Goal: Task Accomplishment & Management: Use online tool/utility

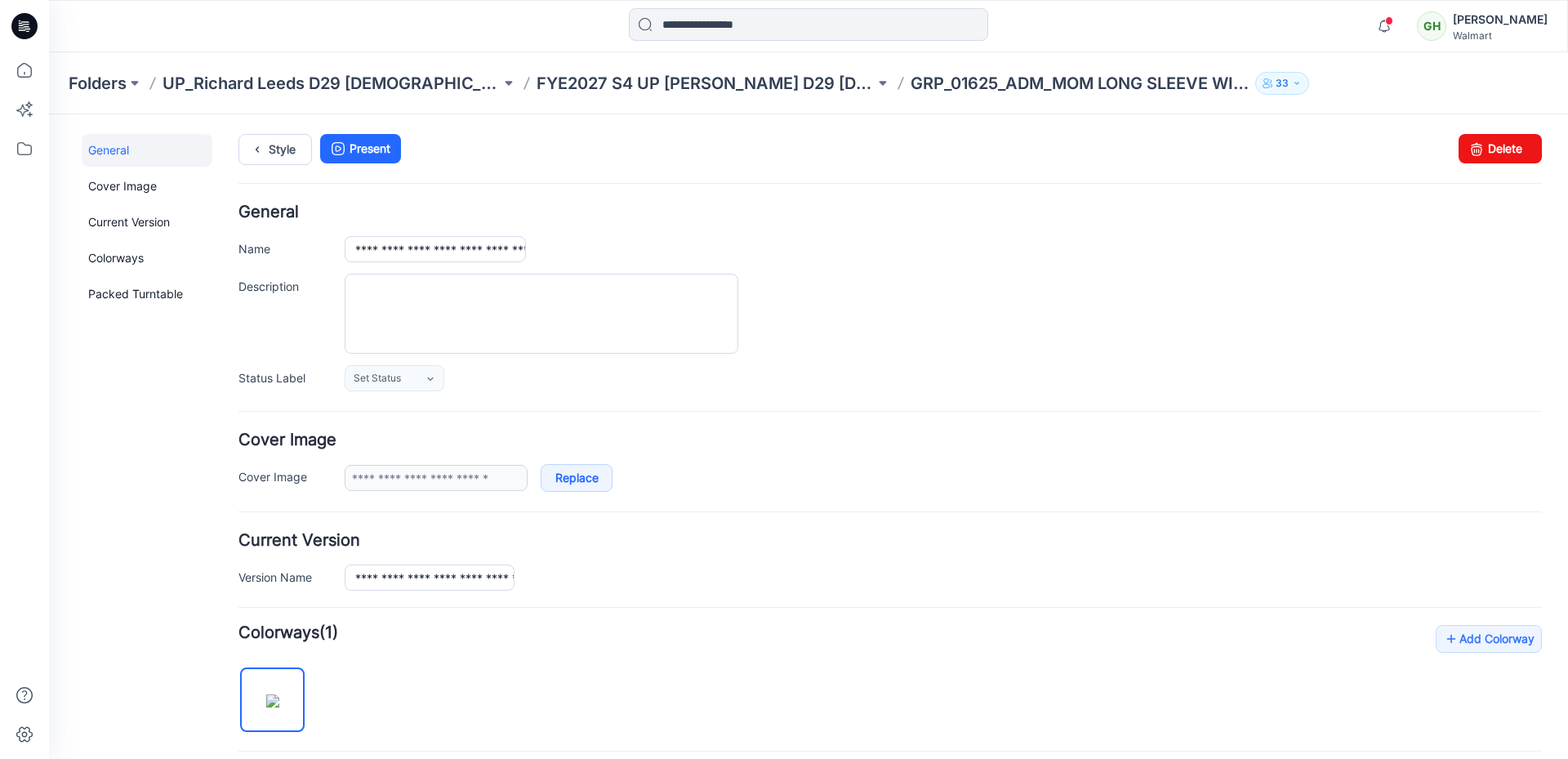
scroll to position [817, 0]
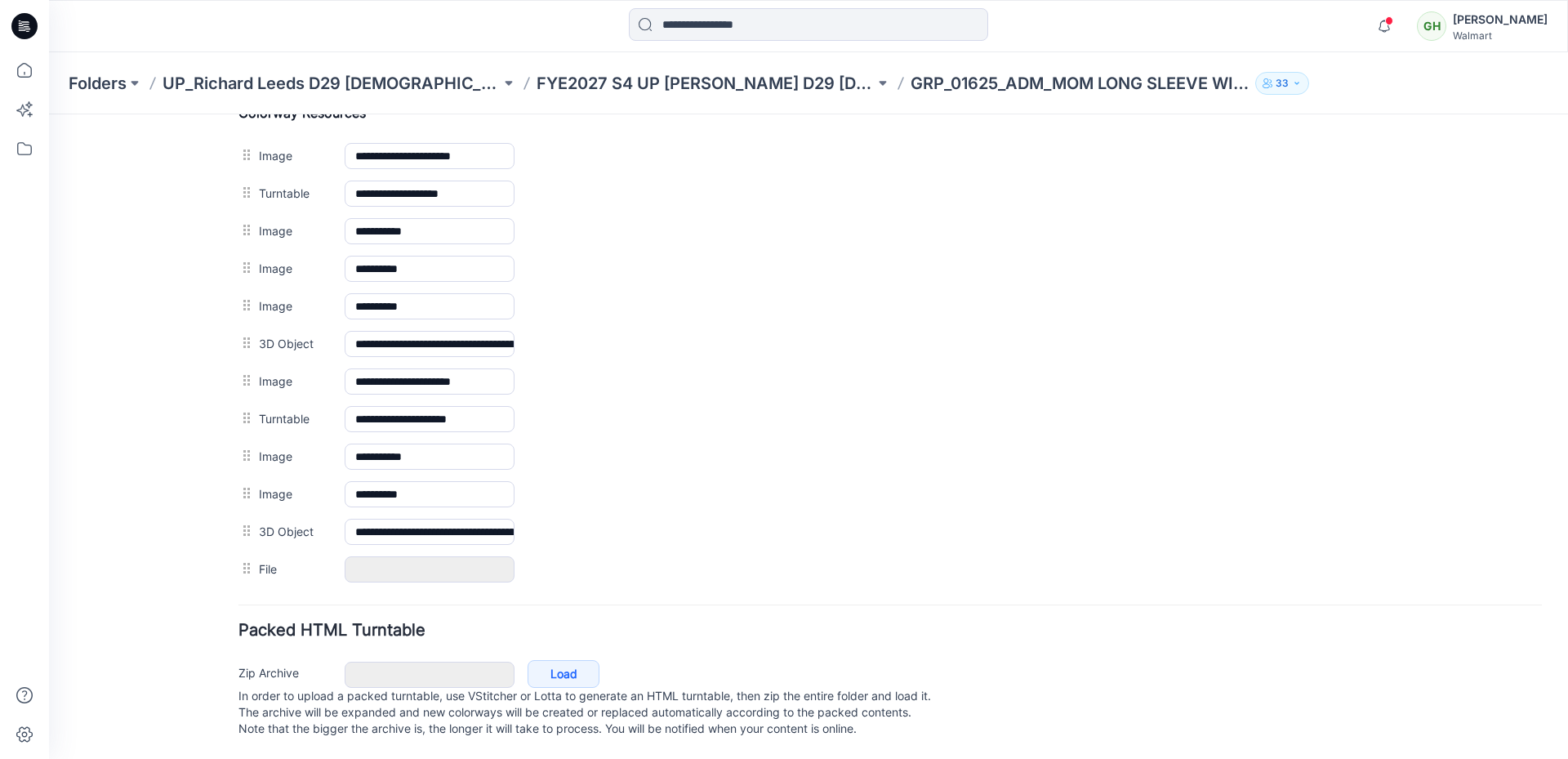
click at [90, 415] on div "General Cover Image Current Version Colorways Packed Turntable" at bounding box center [147, 47] width 131 height 1426
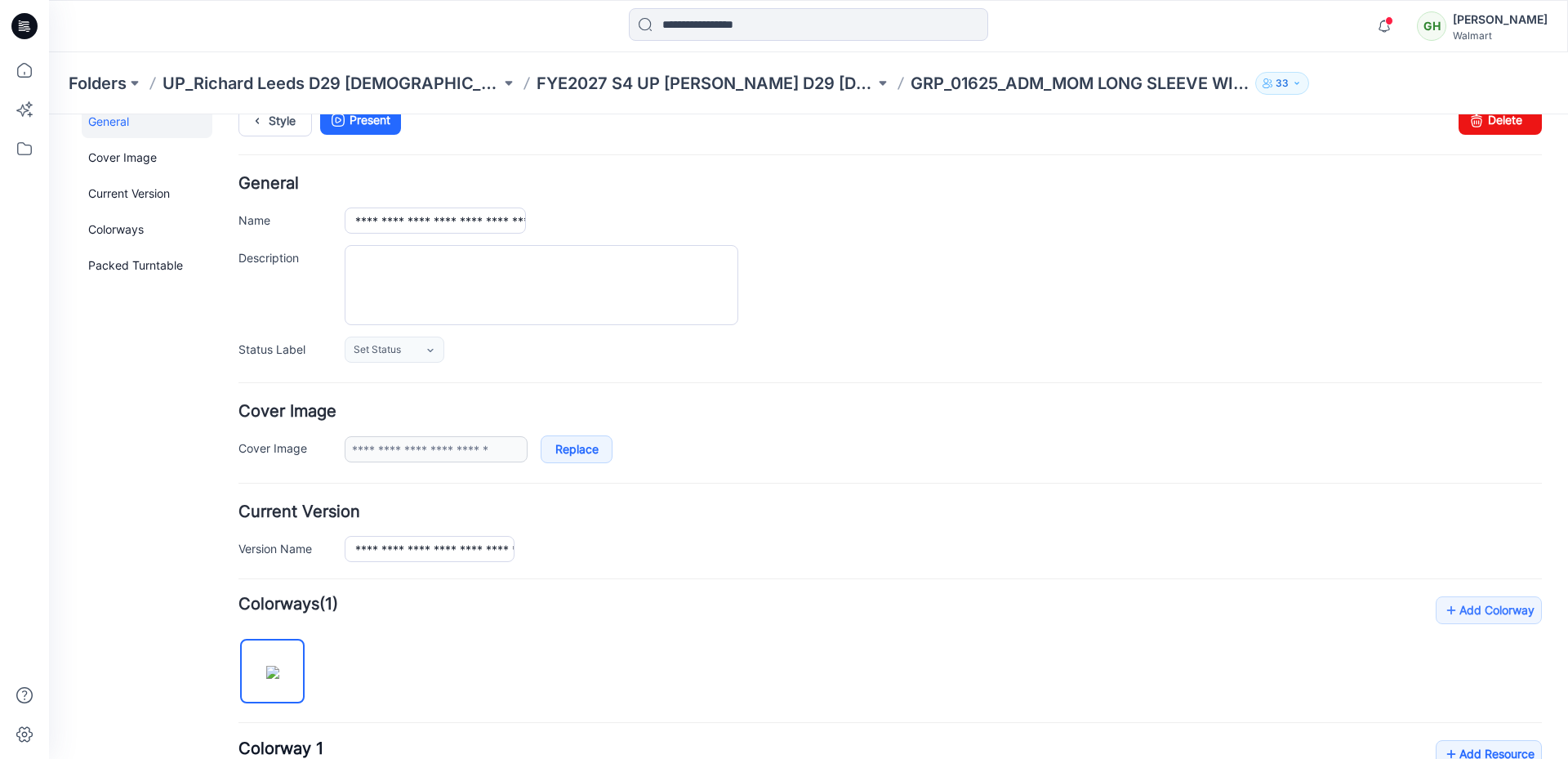
scroll to position [0, 0]
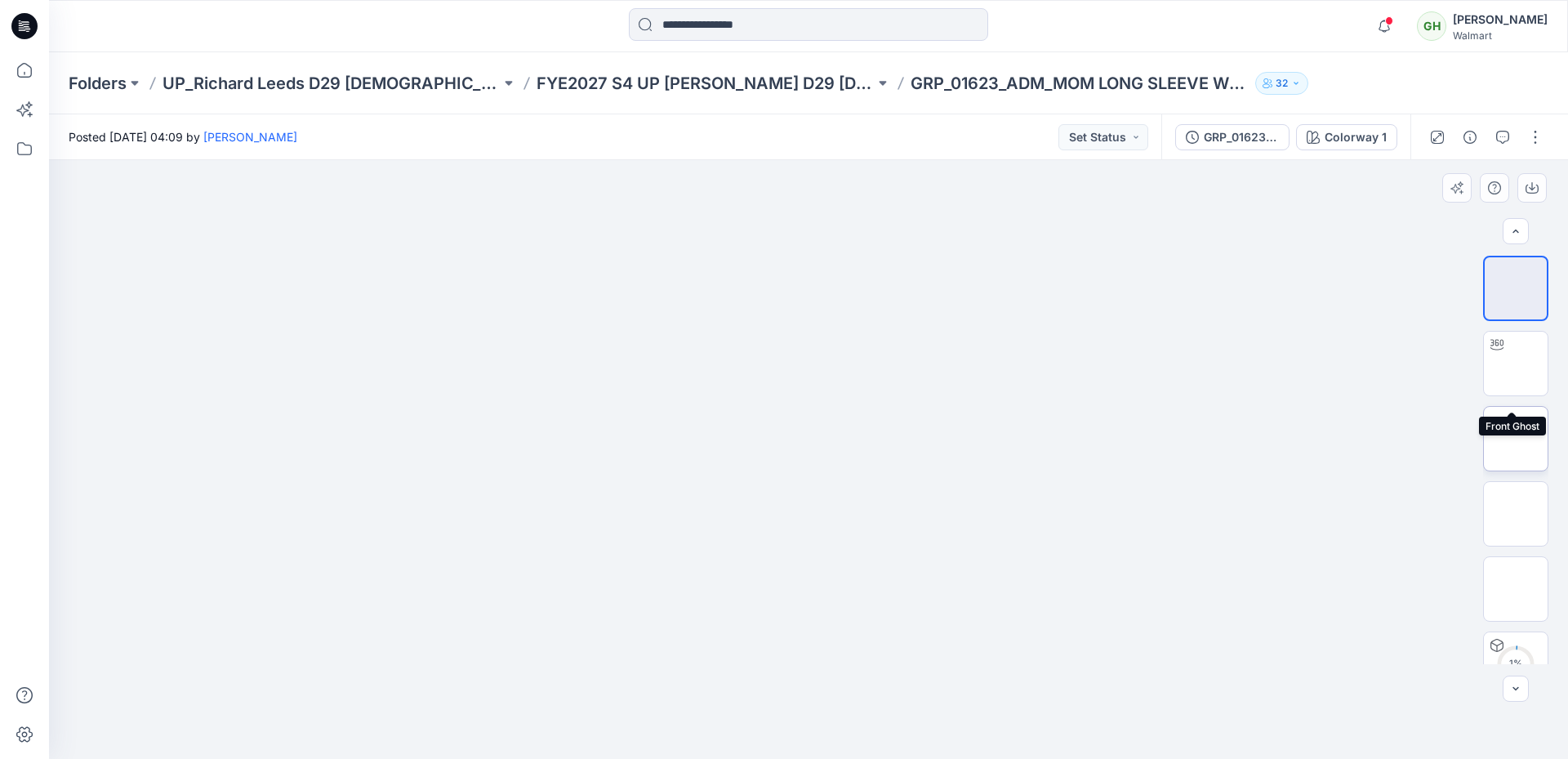
scroll to position [409, 0]
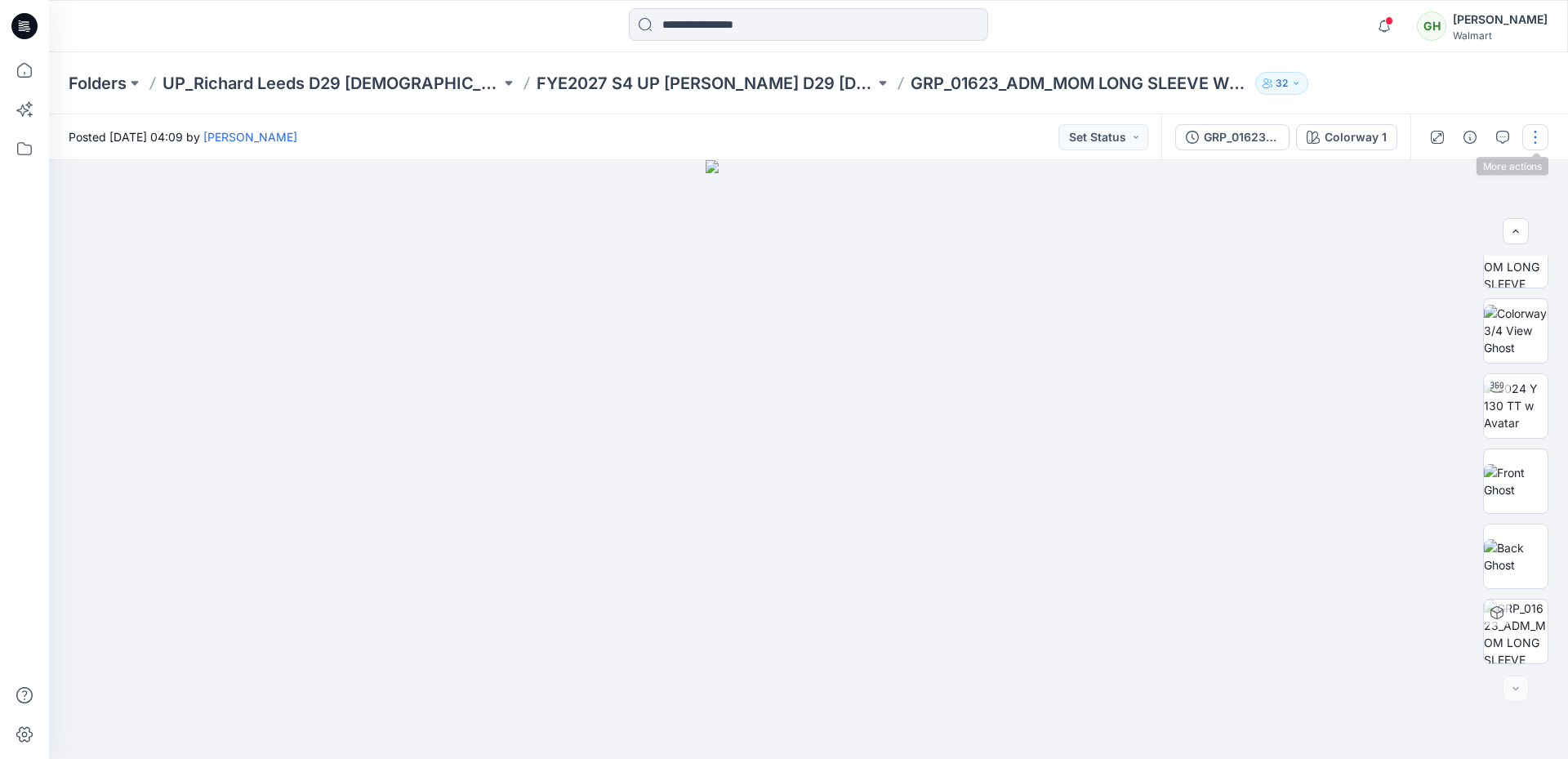
click at [1540, 143] on button "button" at bounding box center [1535, 137] width 26 height 26
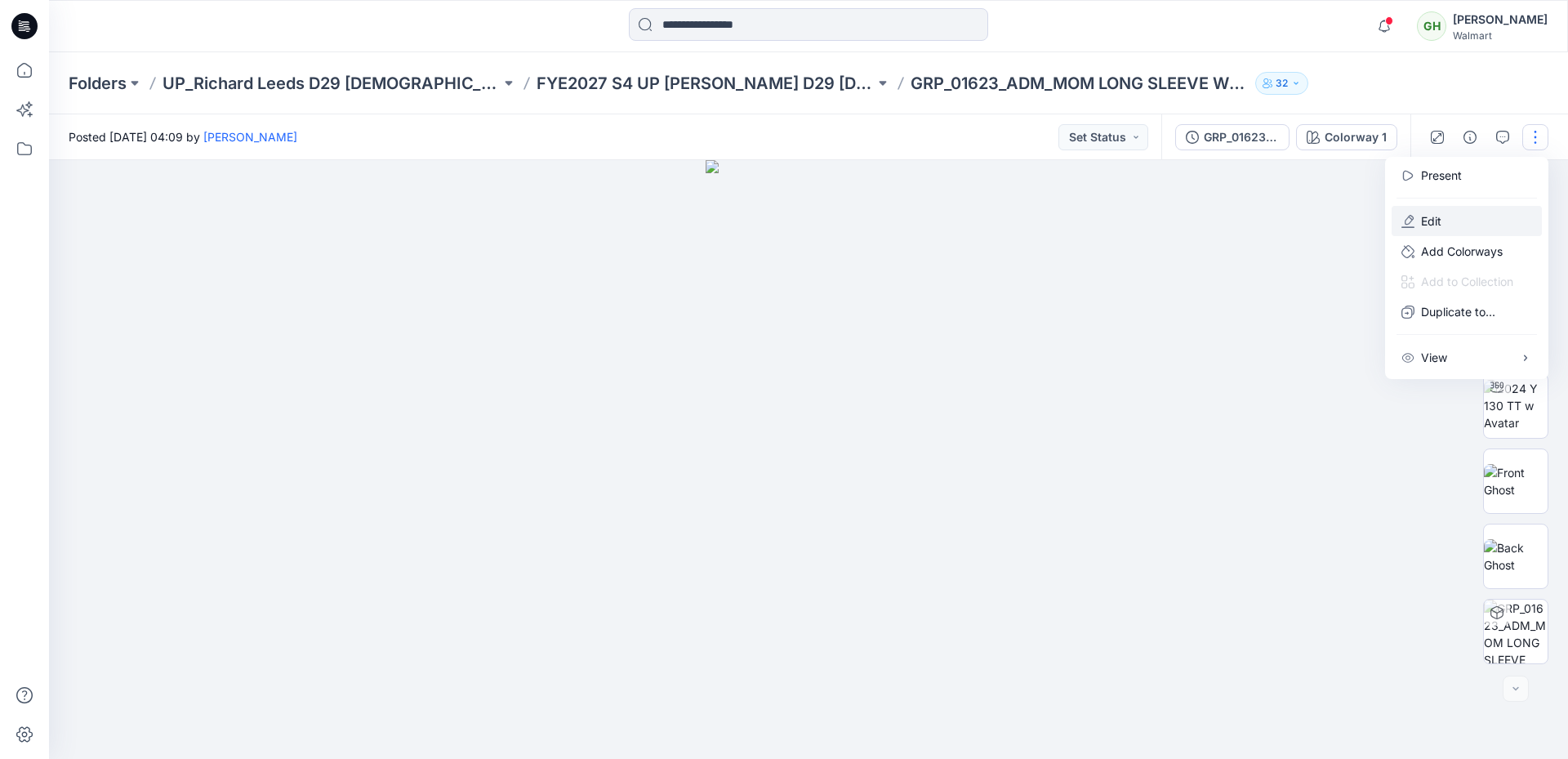
click at [1423, 223] on p "Edit" at bounding box center [1431, 220] width 21 height 17
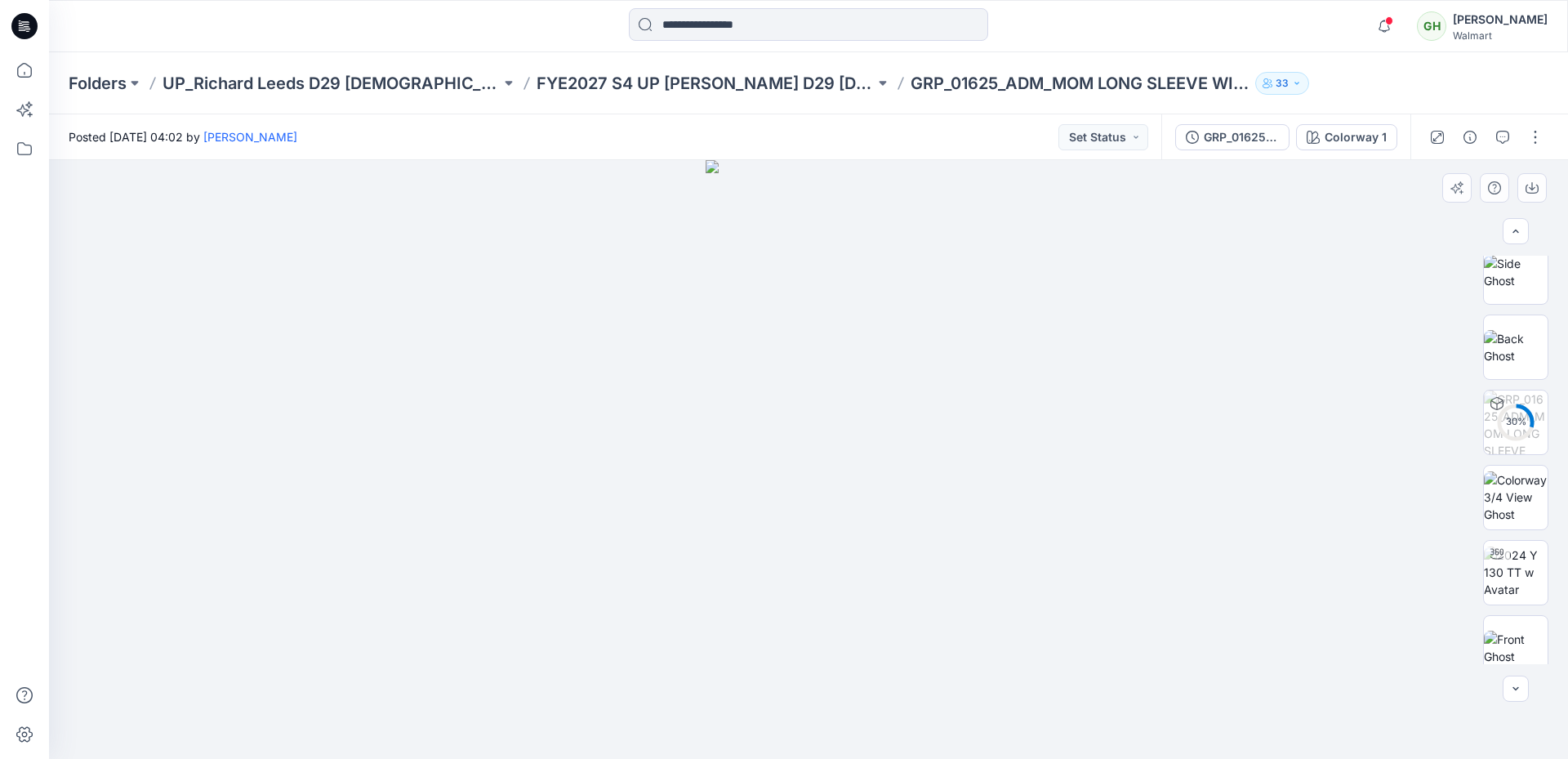
scroll to position [409, 0]
click at [1538, 127] on button "button" at bounding box center [1535, 137] width 26 height 26
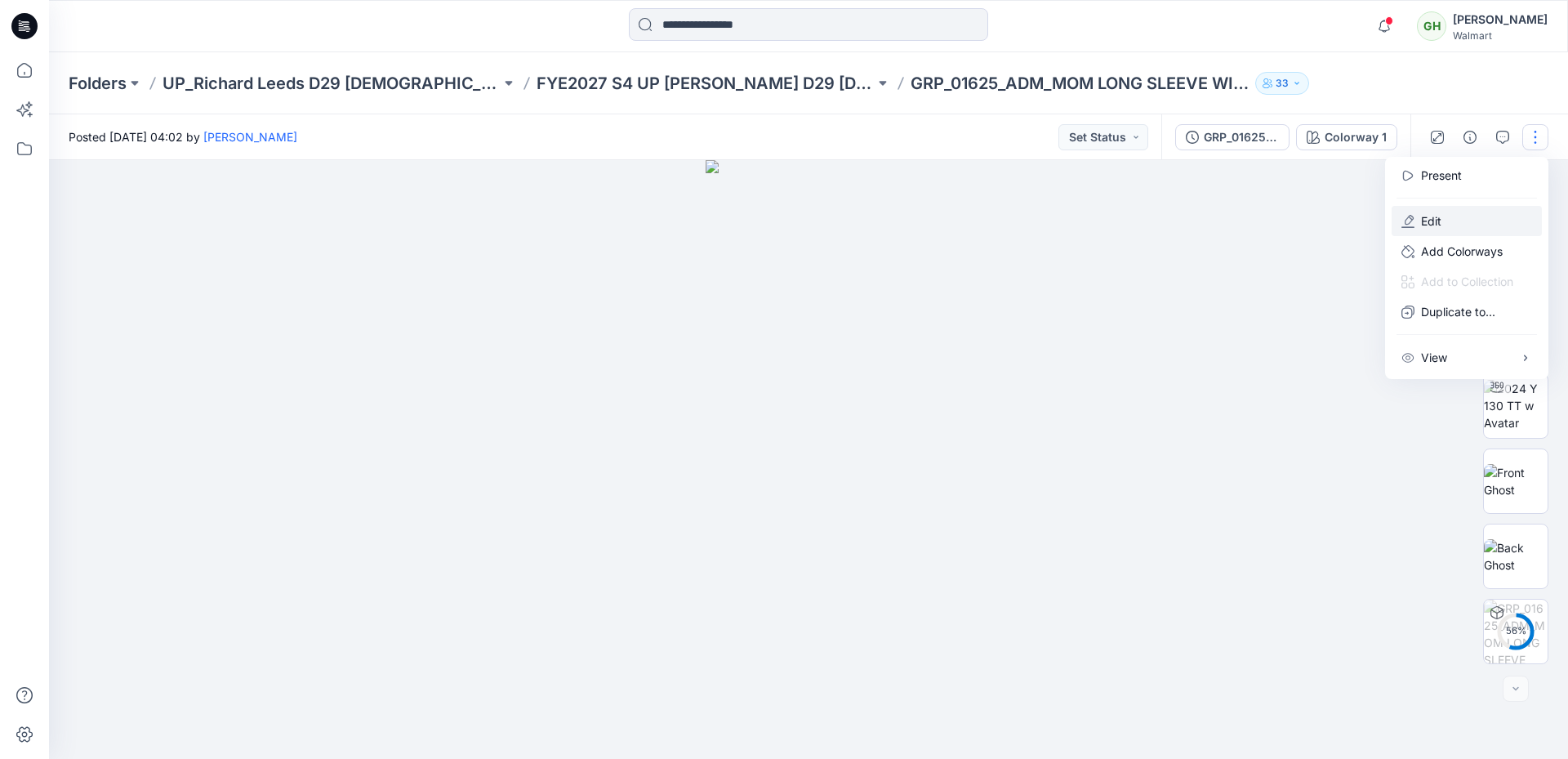
click at [1441, 224] on p "Edit" at bounding box center [1431, 220] width 21 height 17
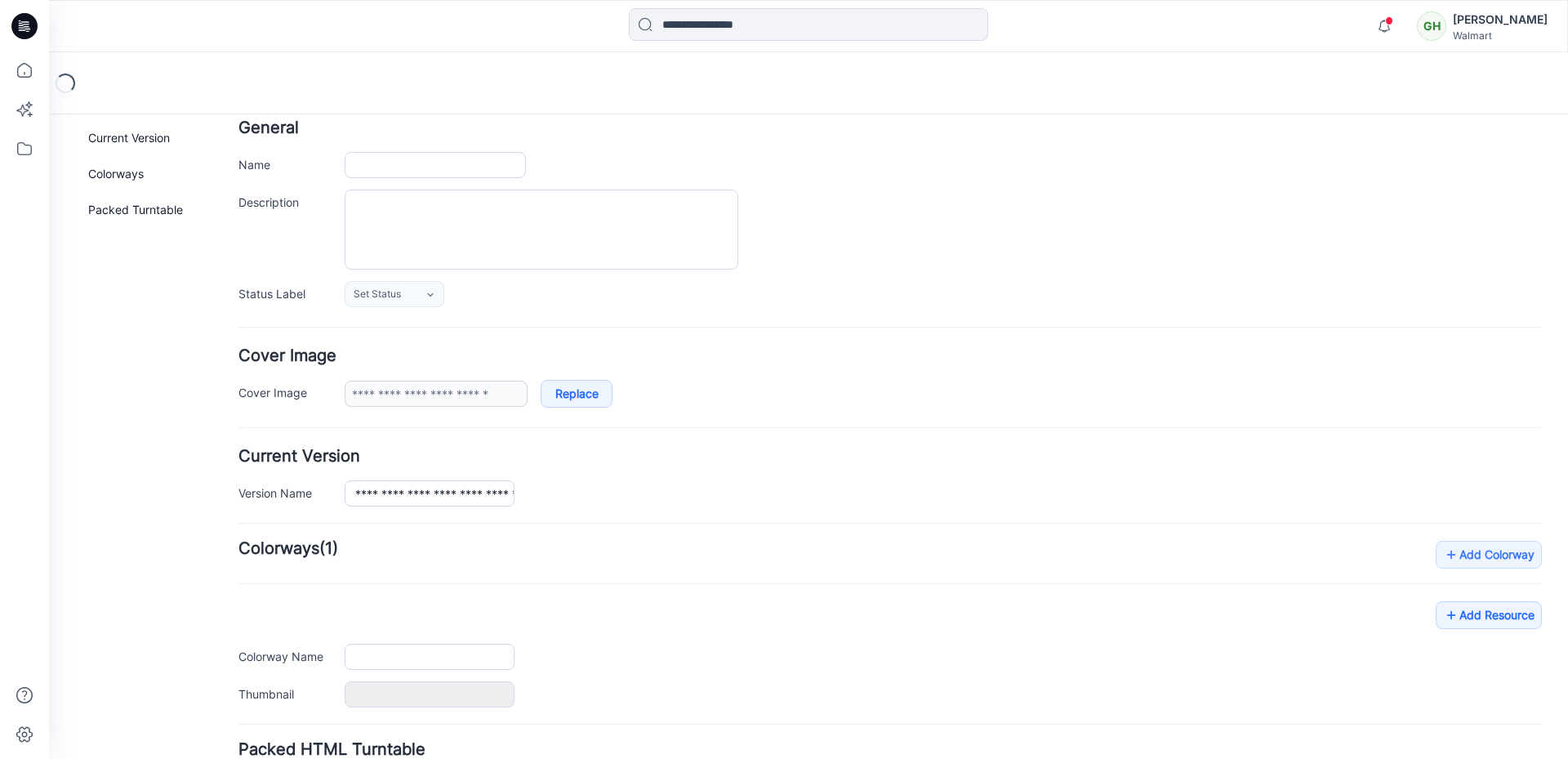
type input "**********"
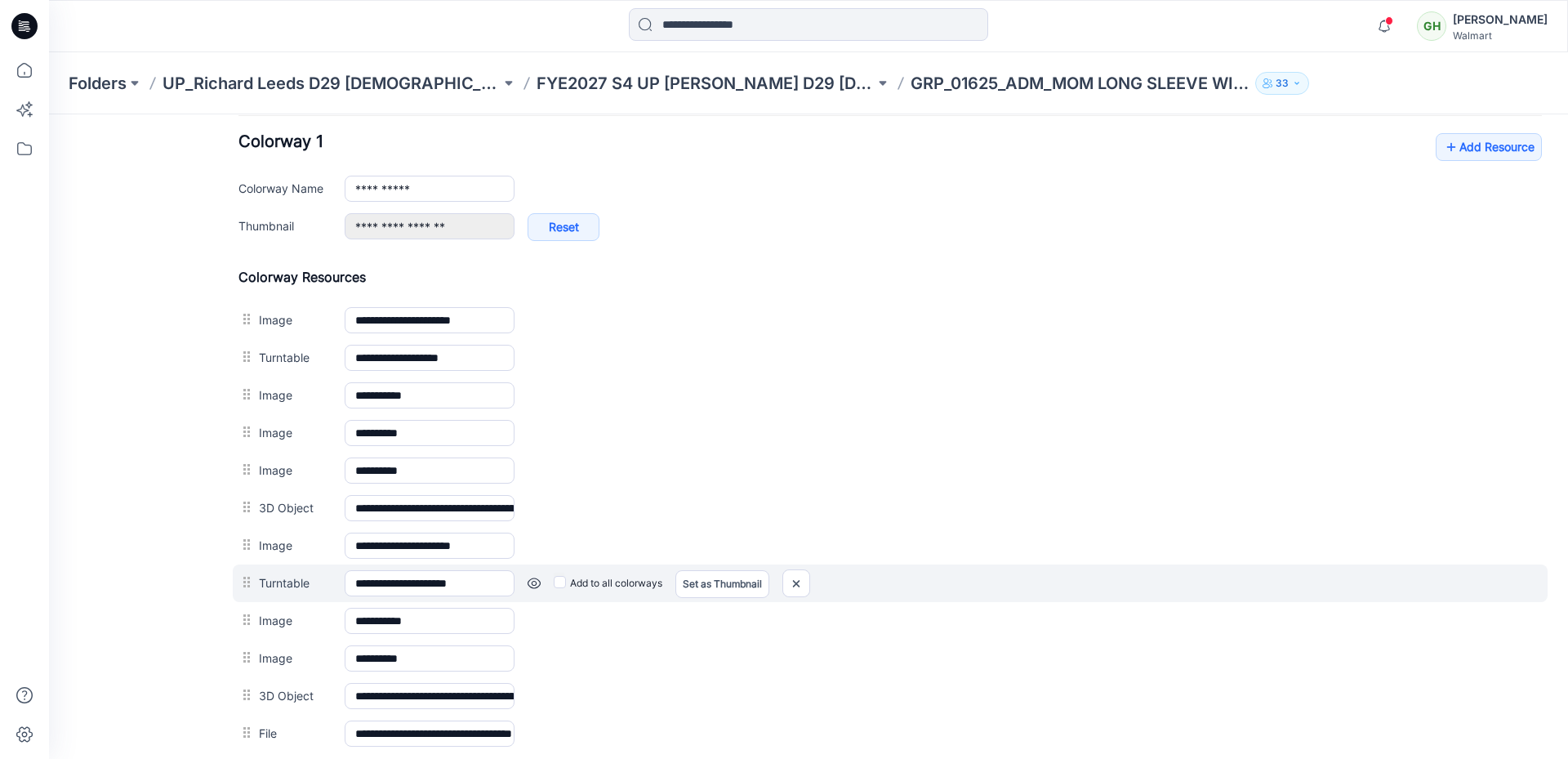
scroll to position [628, 0]
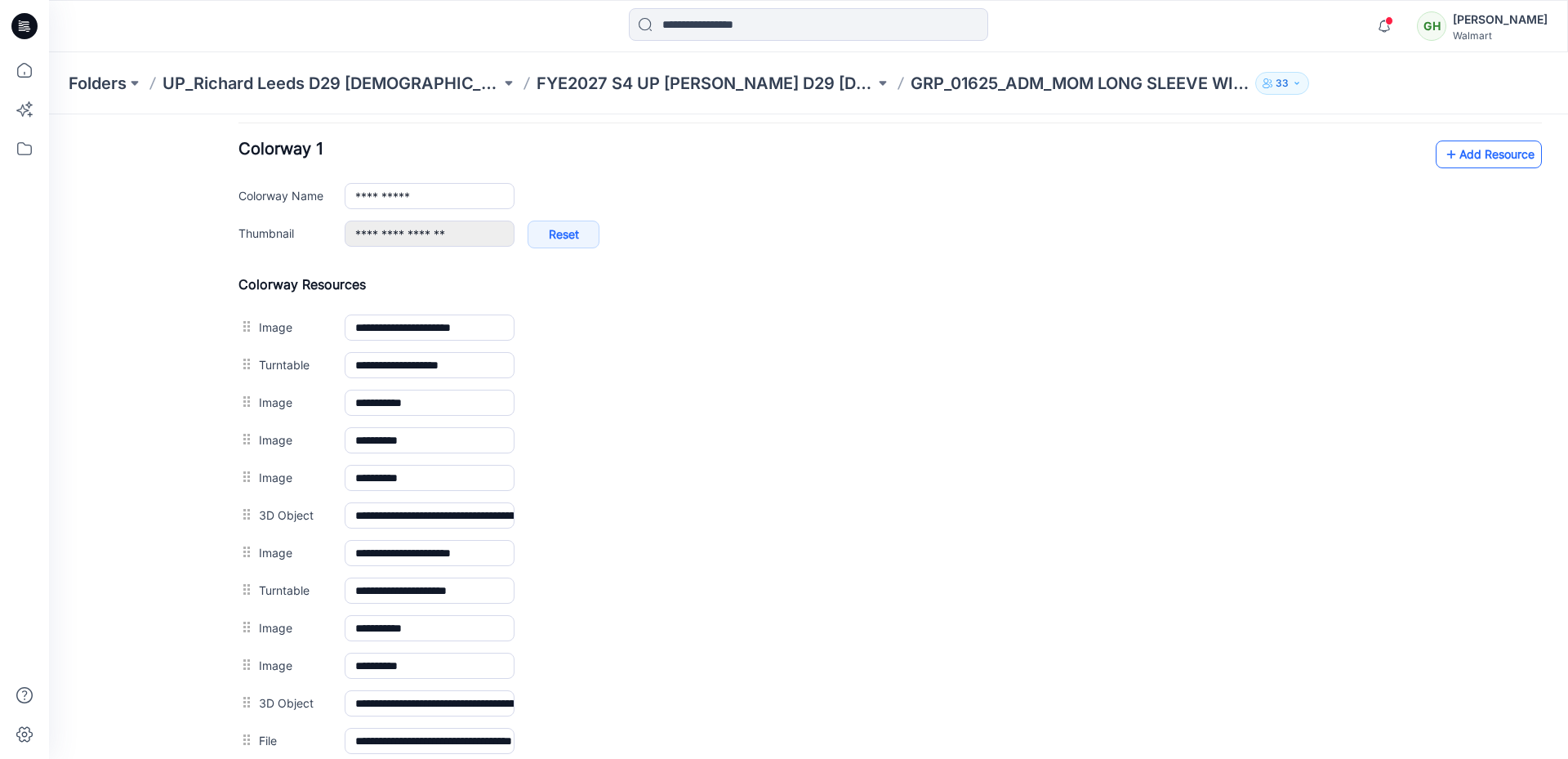
click at [1486, 152] on link "Add Resource" at bounding box center [1489, 155] width 106 height 28
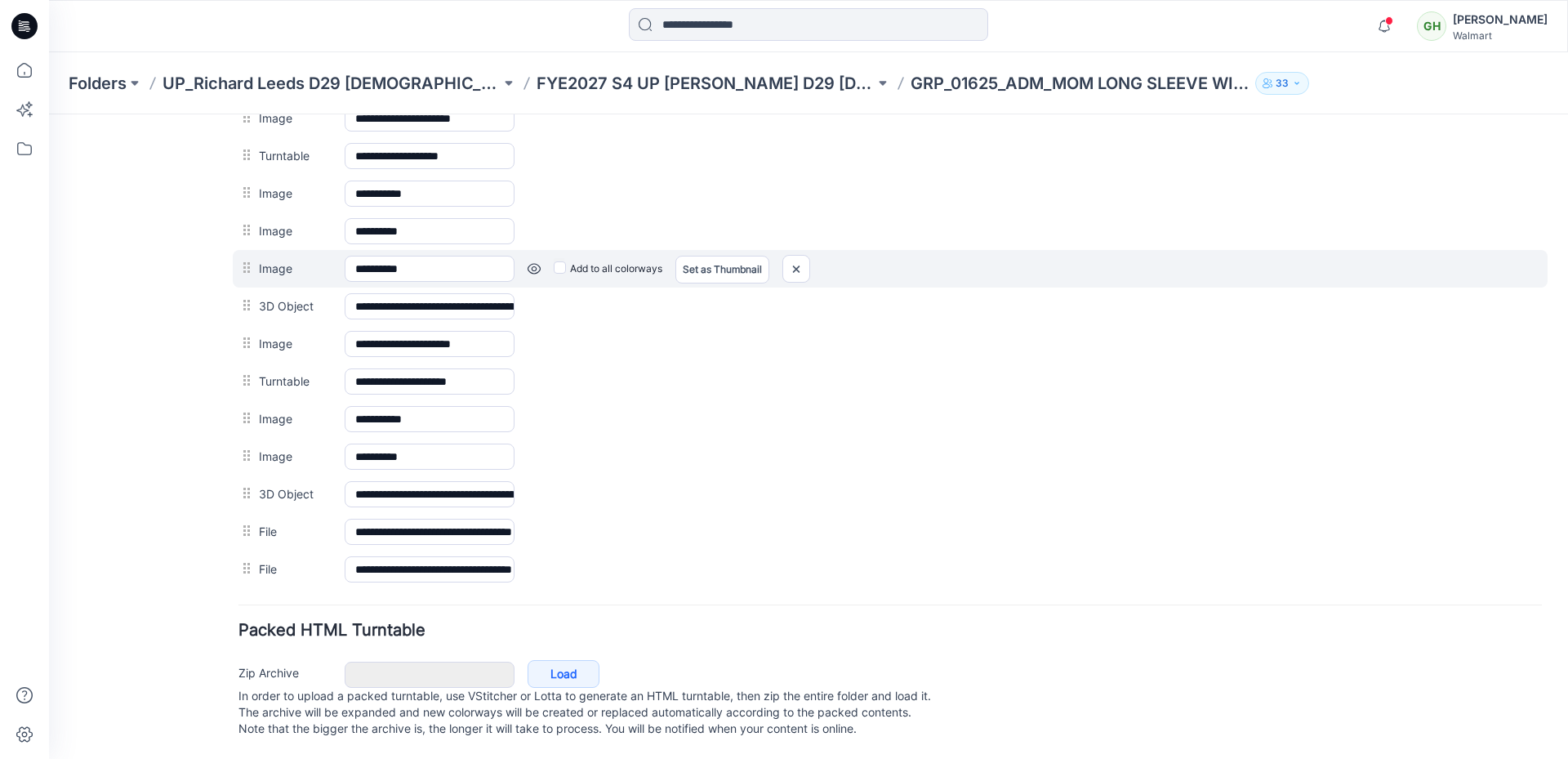
scroll to position [37, 0]
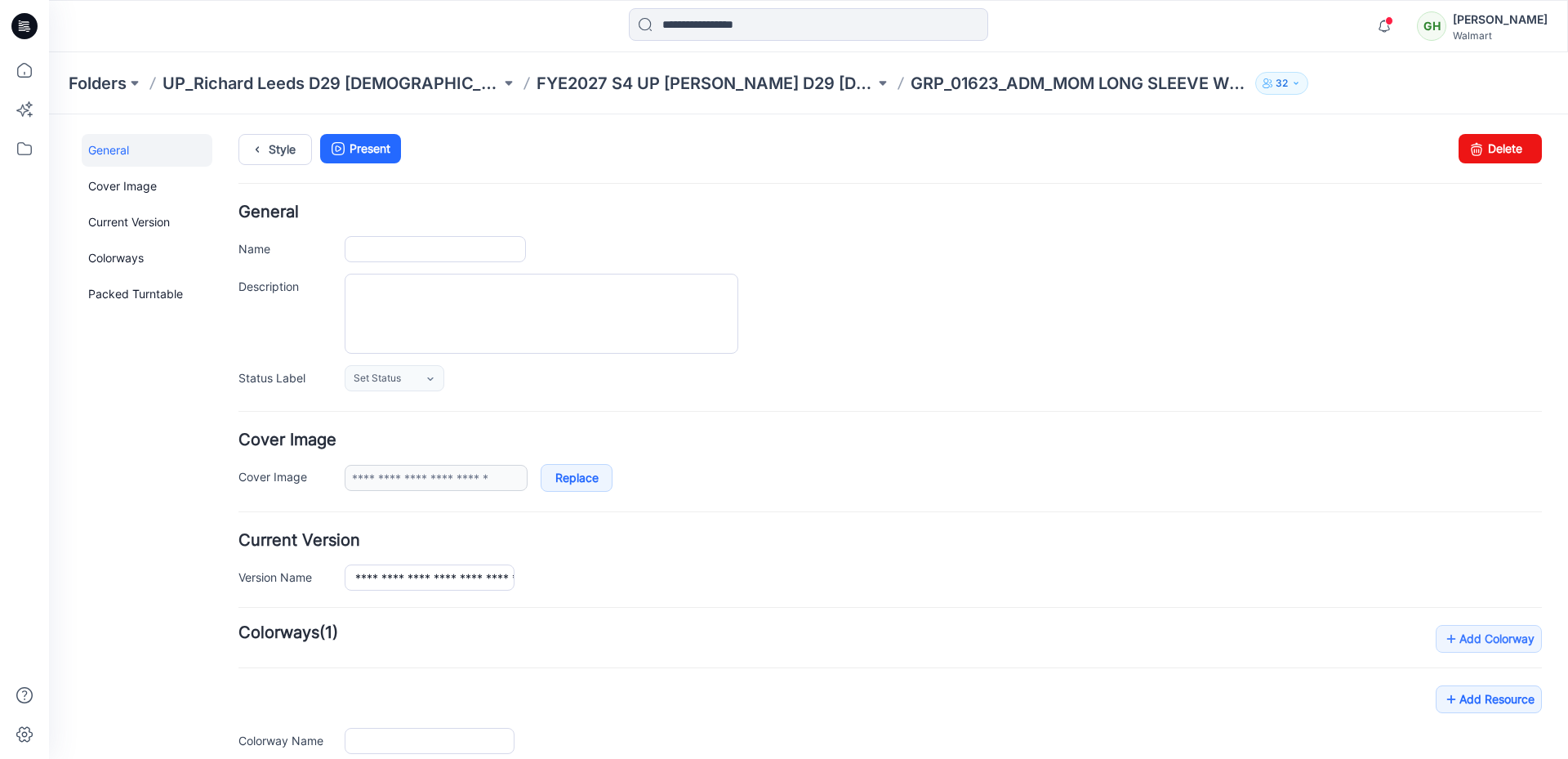
type input "**********"
click at [1254, 378] on div "Set Status Set Status *Revision Requested TD - Need to Review PD - Need to Revi…" at bounding box center [944, 378] width 1198 height 26
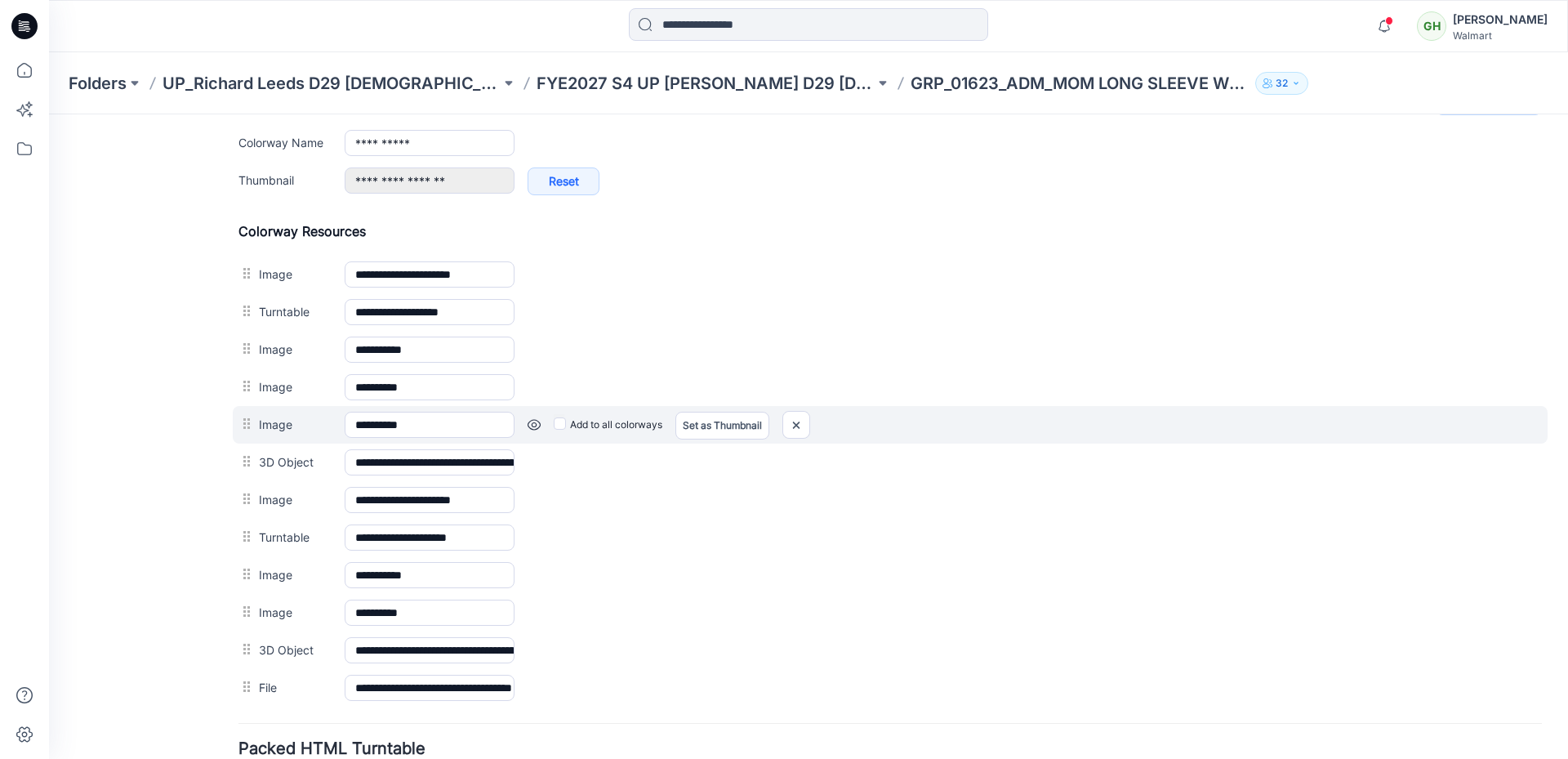
scroll to position [653, 0]
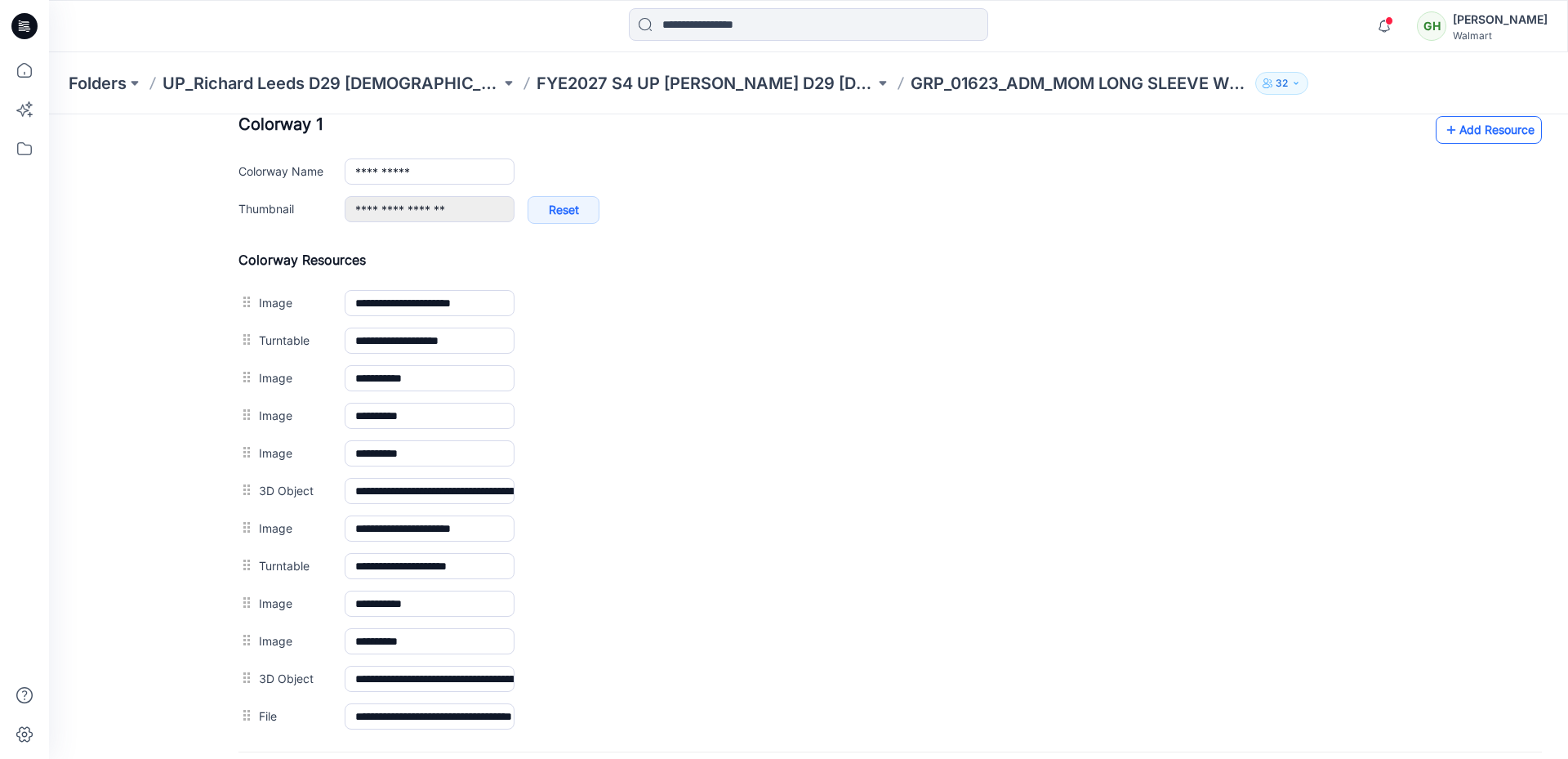
click at [1461, 134] on link "Add Resource" at bounding box center [1489, 130] width 106 height 28
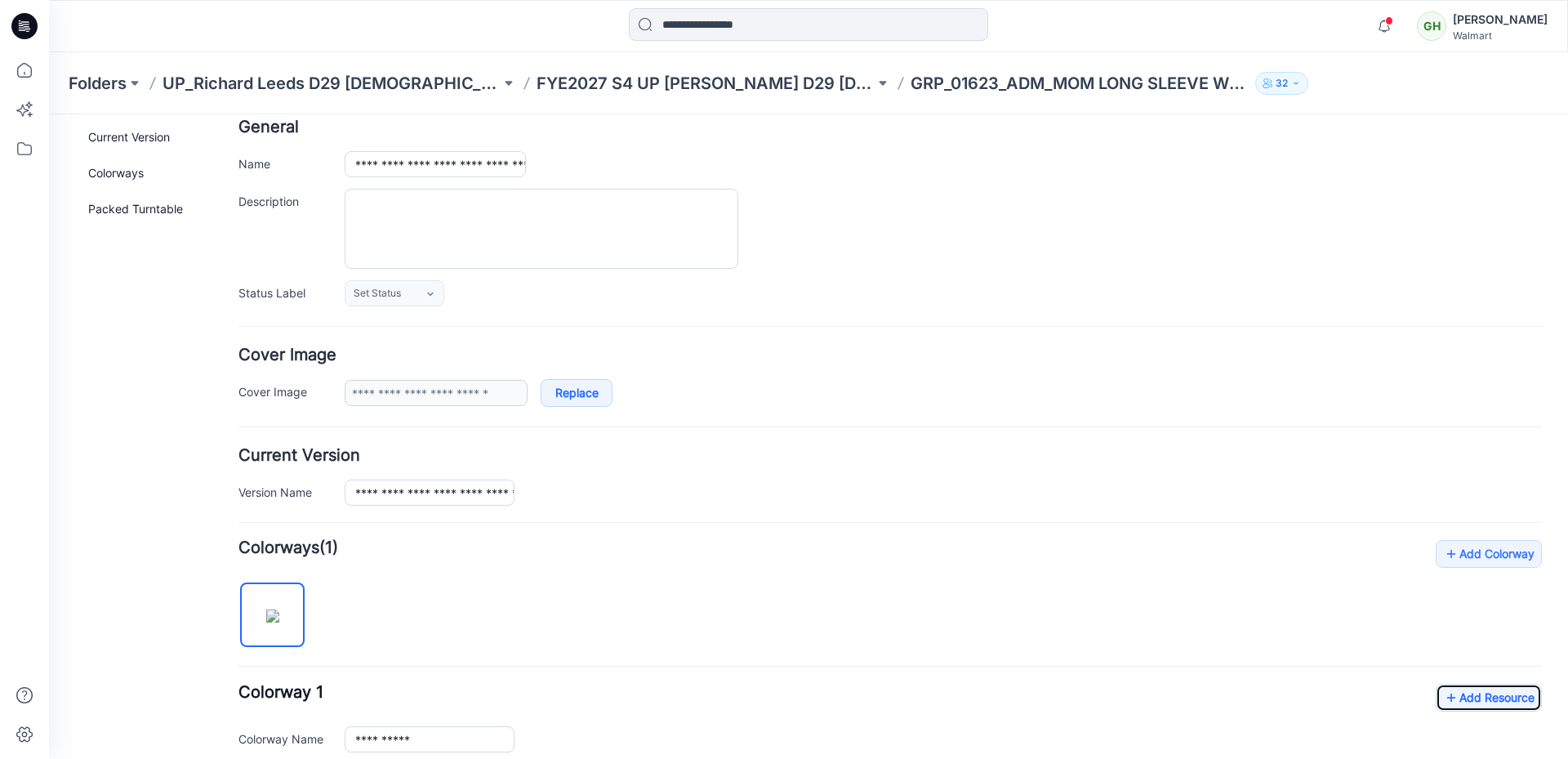
scroll to position [0, 0]
